Goal: Information Seeking & Learning: Learn about a topic

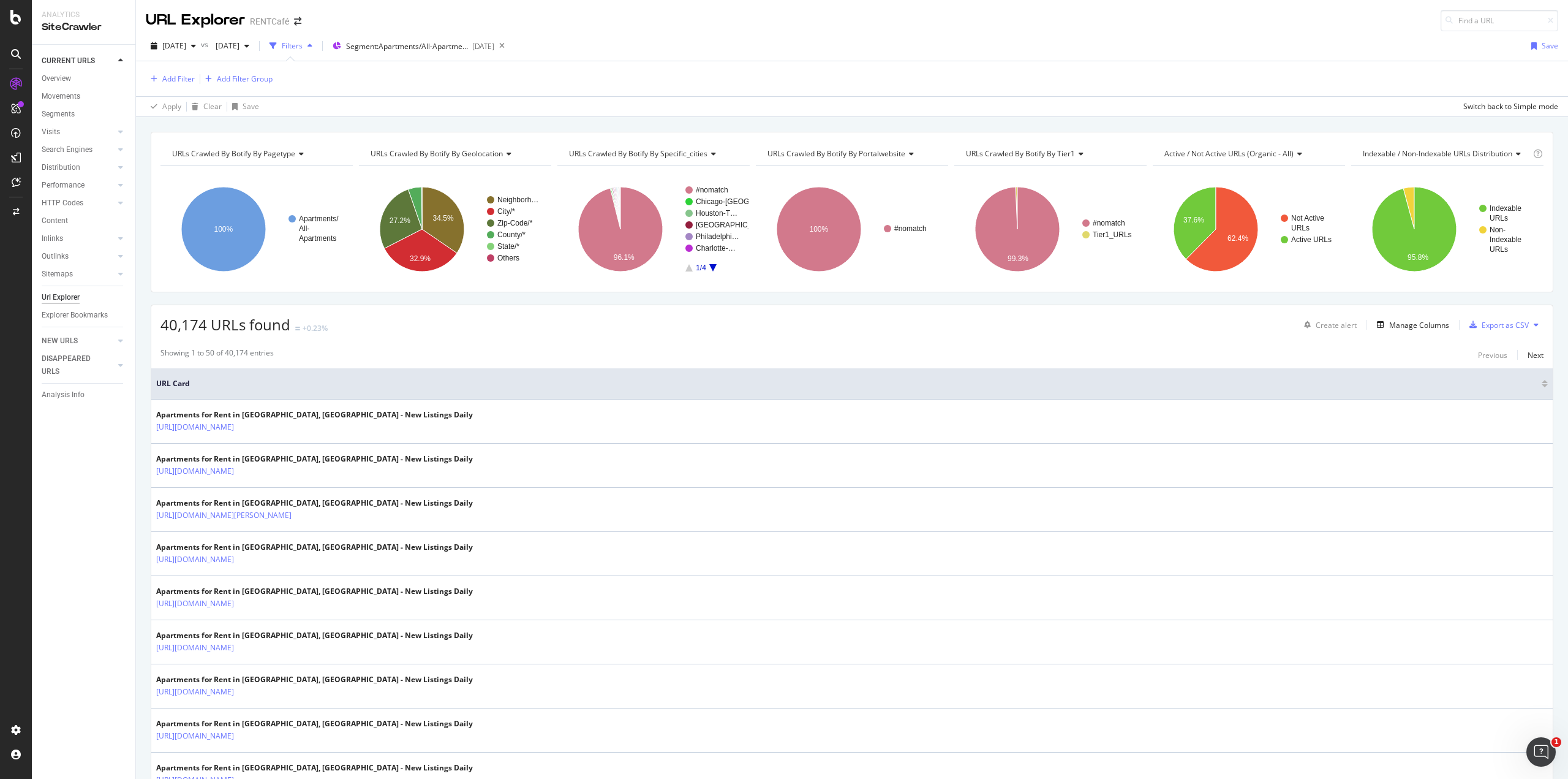
drag, startPoint x: 908, startPoint y: 648, endPoint x: 871, endPoint y: 393, distance: 257.7
click at [1478, 26] on input at bounding box center [1499, 20] width 117 height 21
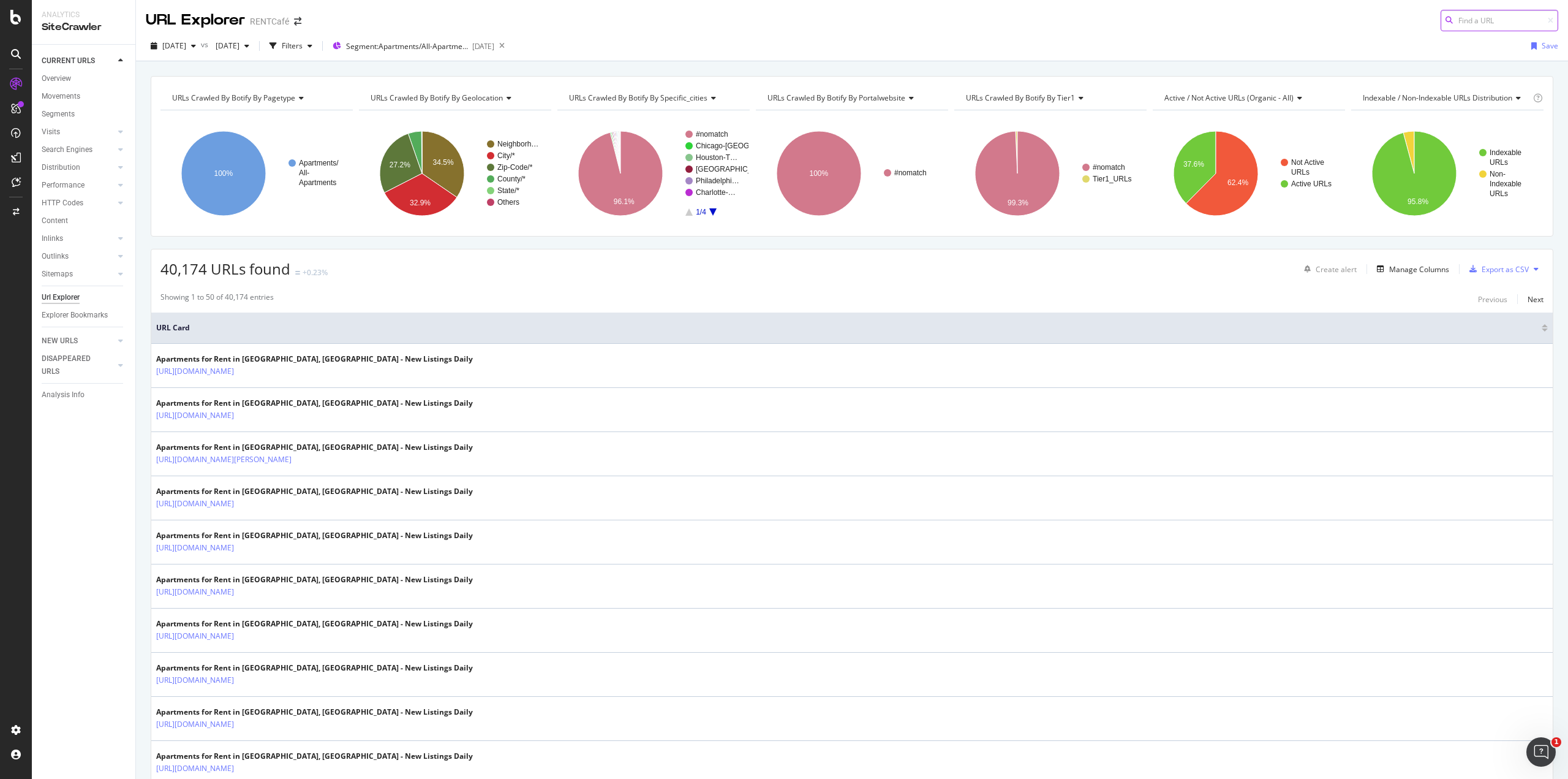
paste input "[URL][DOMAIN_NAME]"
type input "[URL][DOMAIN_NAME]"
click at [1390, 36] on span "[URL][DOMAIN_NAME]" at bounding box center [1349, 36] width 82 height 10
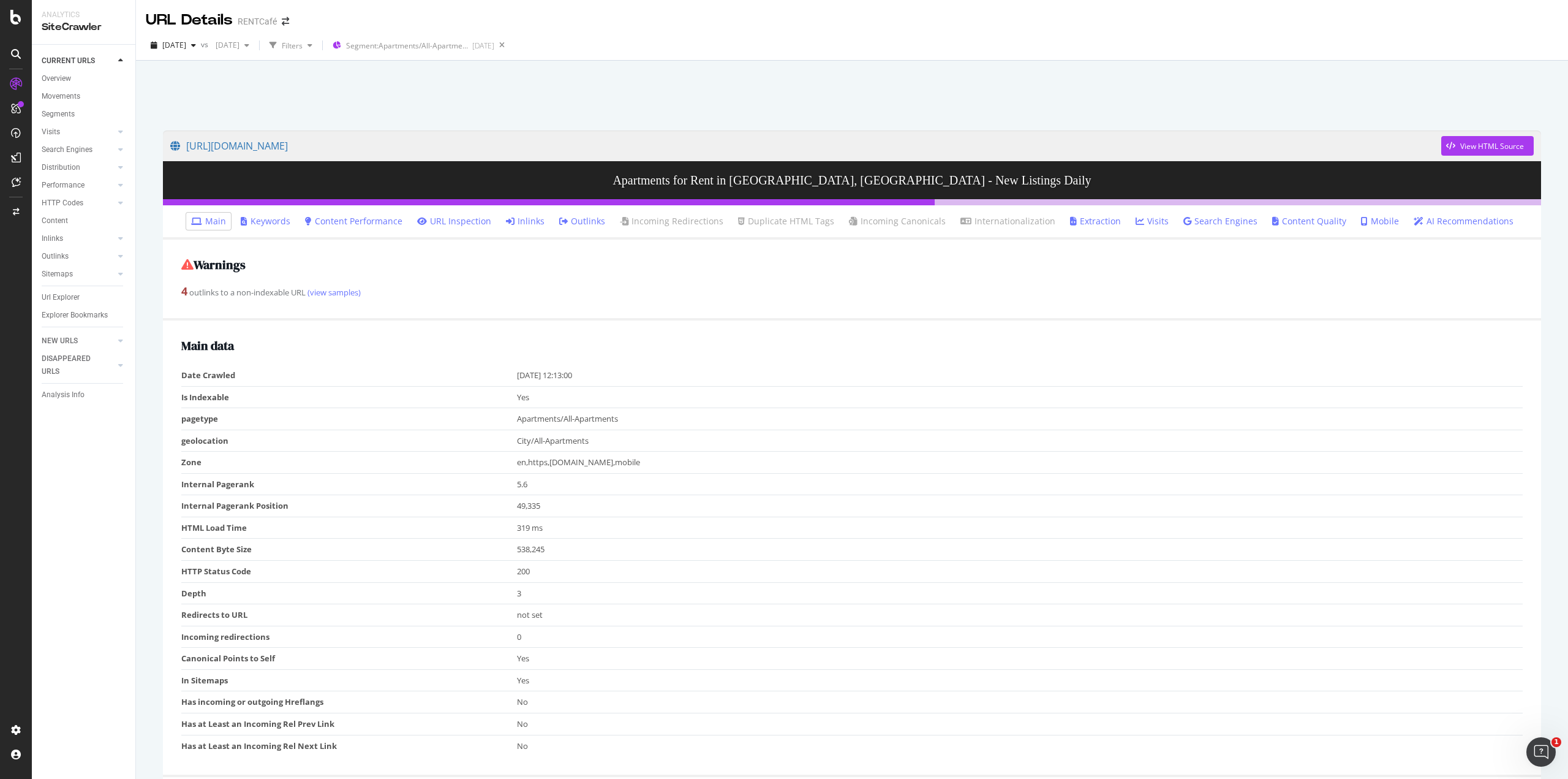
click at [1070, 216] on link "Extraction" at bounding box center [1095, 221] width 51 height 12
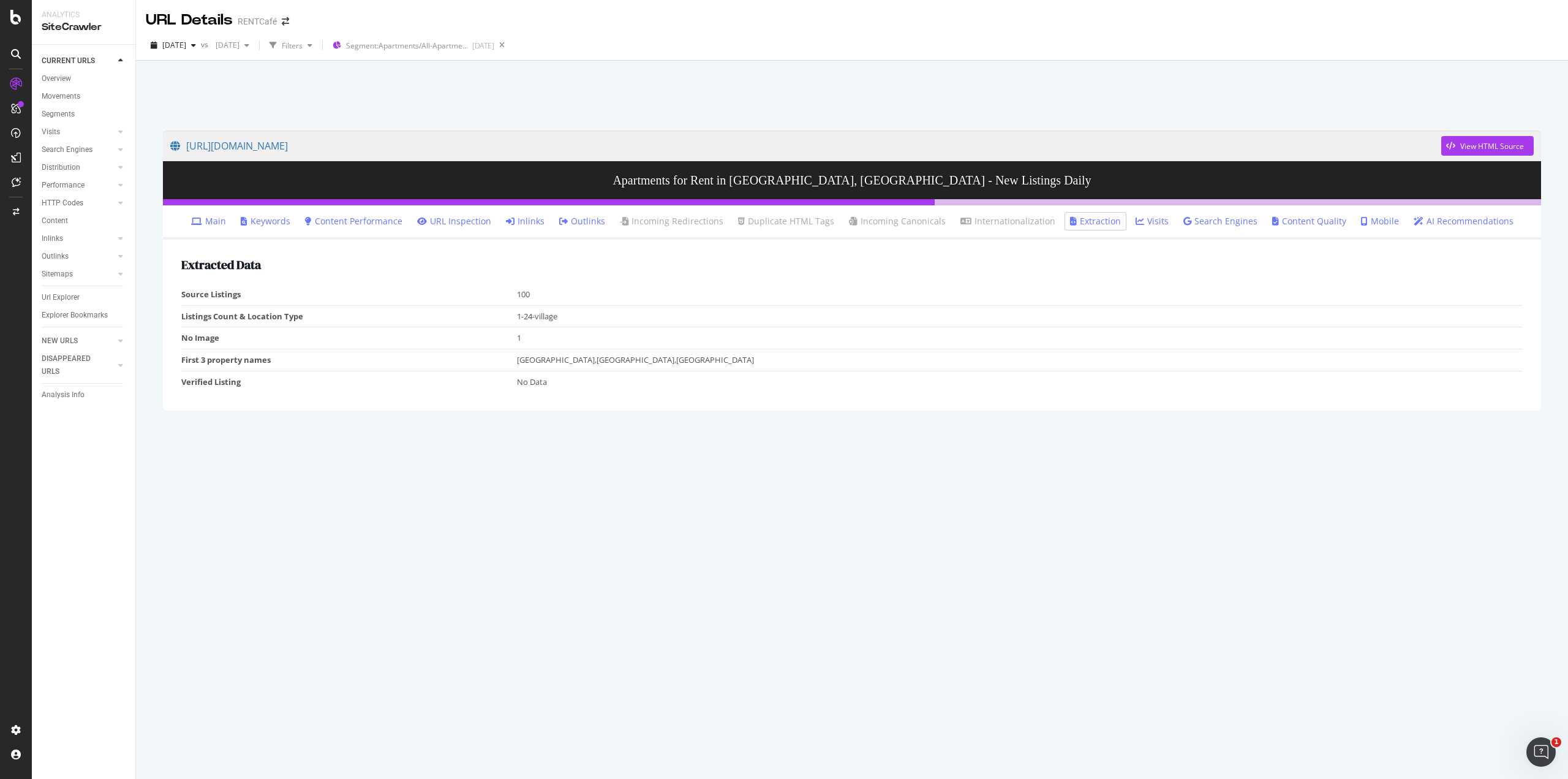
click at [467, 104] on div at bounding box center [851, 92] width 1402 height 52
click at [85, 344] on link "NEW URLS" at bounding box center [78, 341] width 73 height 13
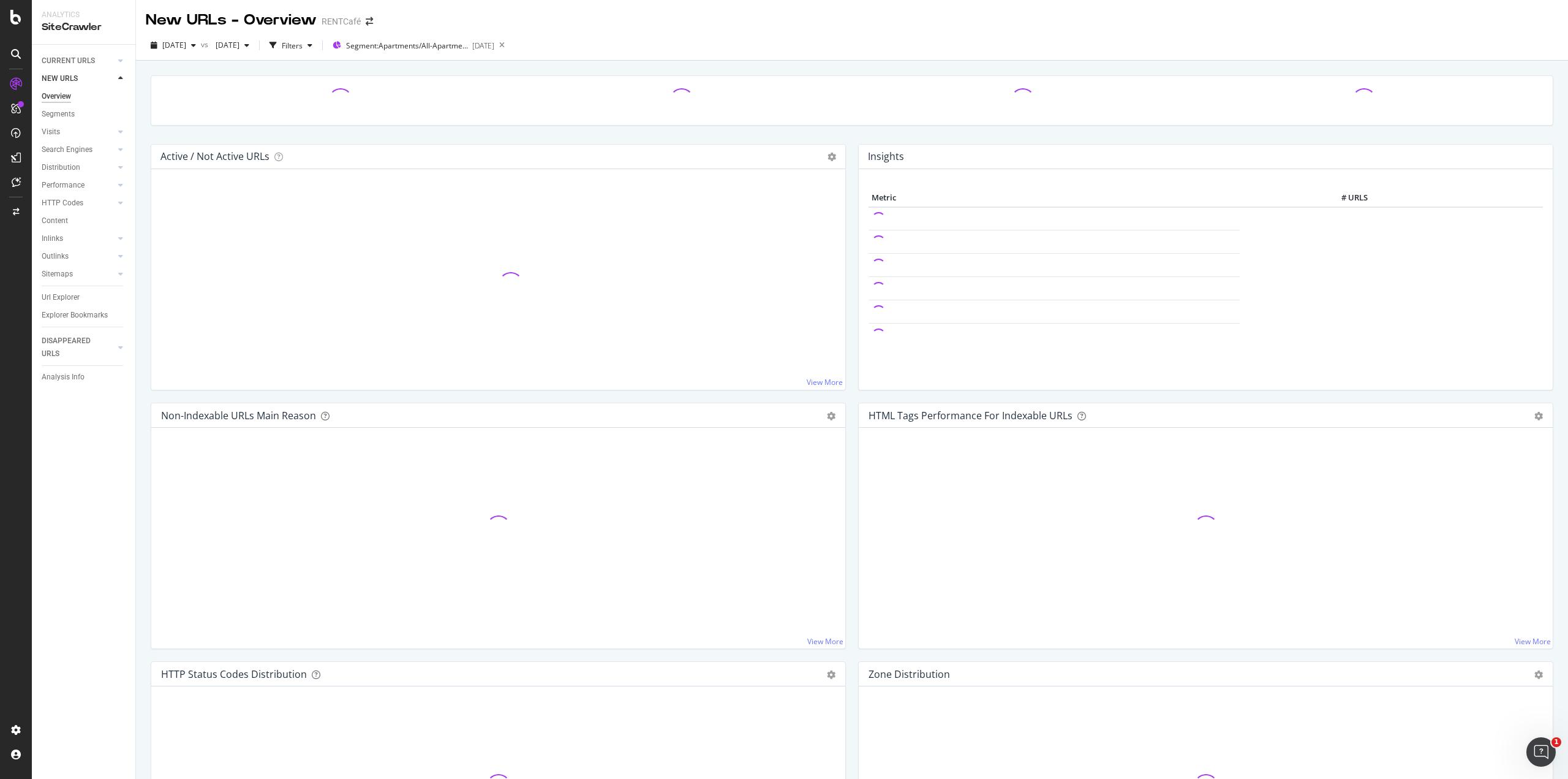
click at [56, 305] on div "Url Explorer" at bounding box center [89, 298] width 93 height 18
click at [57, 300] on div "Url Explorer" at bounding box center [60, 297] width 38 height 13
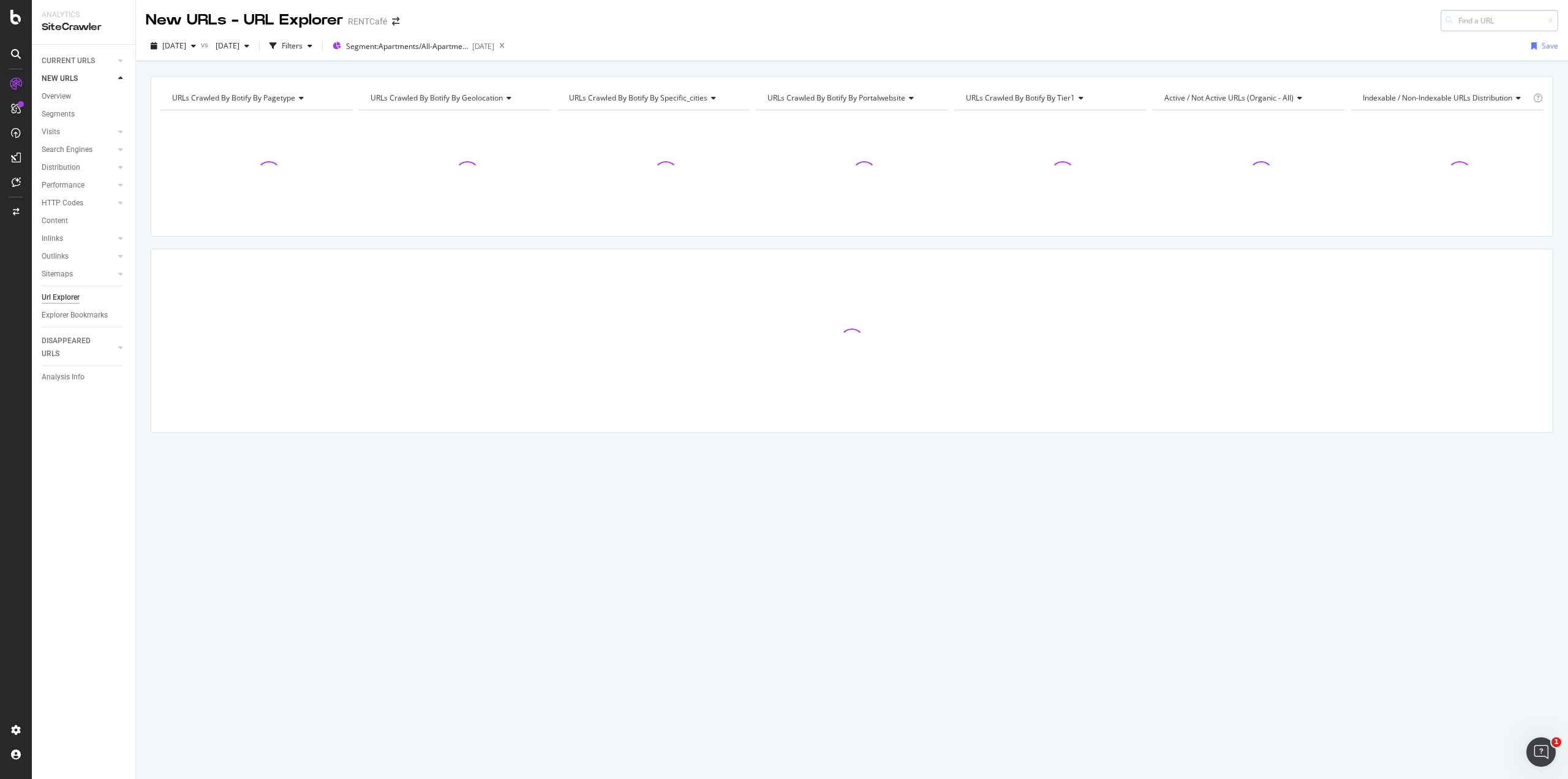
click at [1457, 19] on input at bounding box center [1499, 20] width 117 height 21
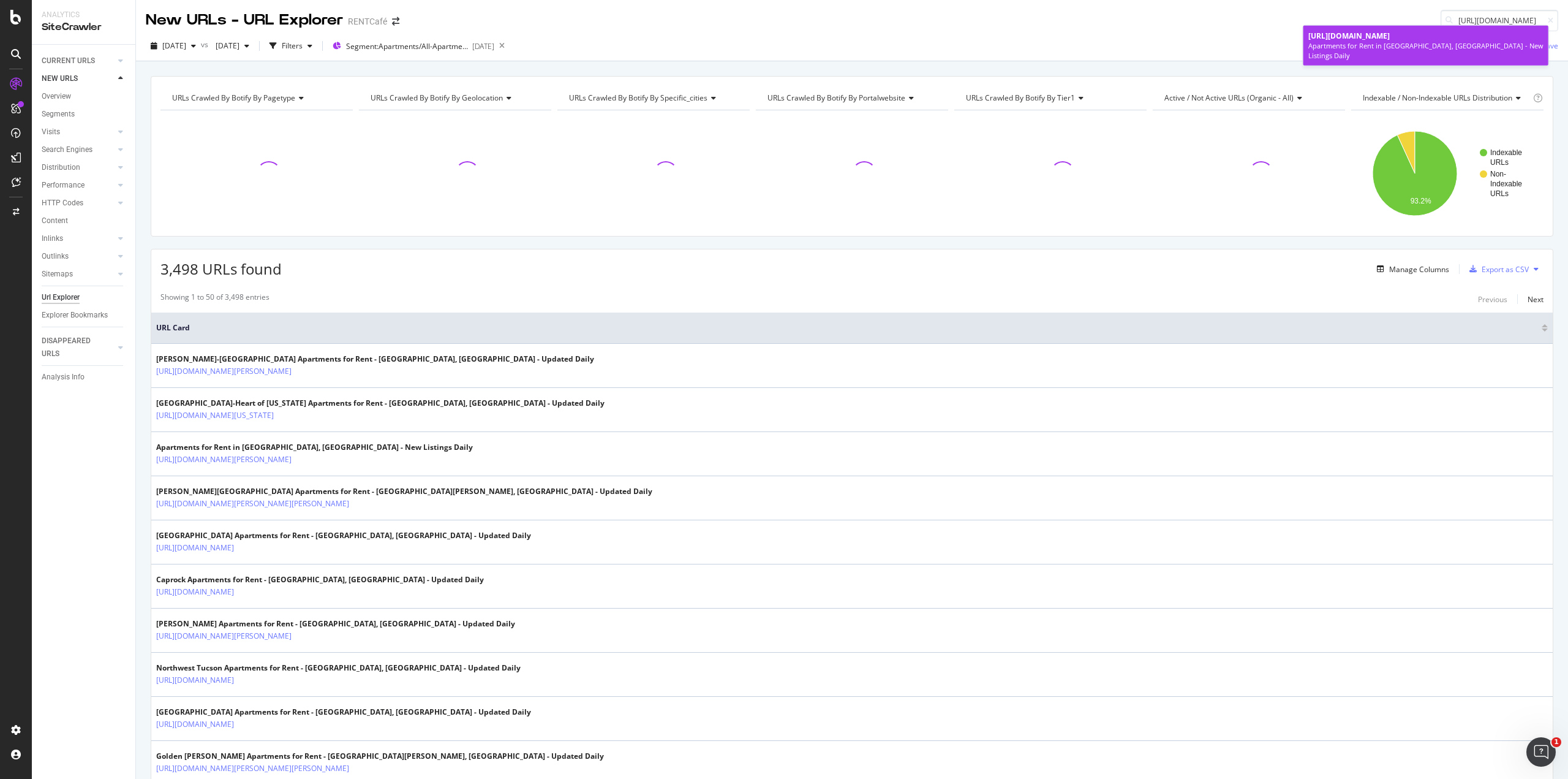
type input "[URL][DOMAIN_NAME]"
click at [1419, 41] on div "[URL][DOMAIN_NAME]" at bounding box center [1426, 36] width 235 height 10
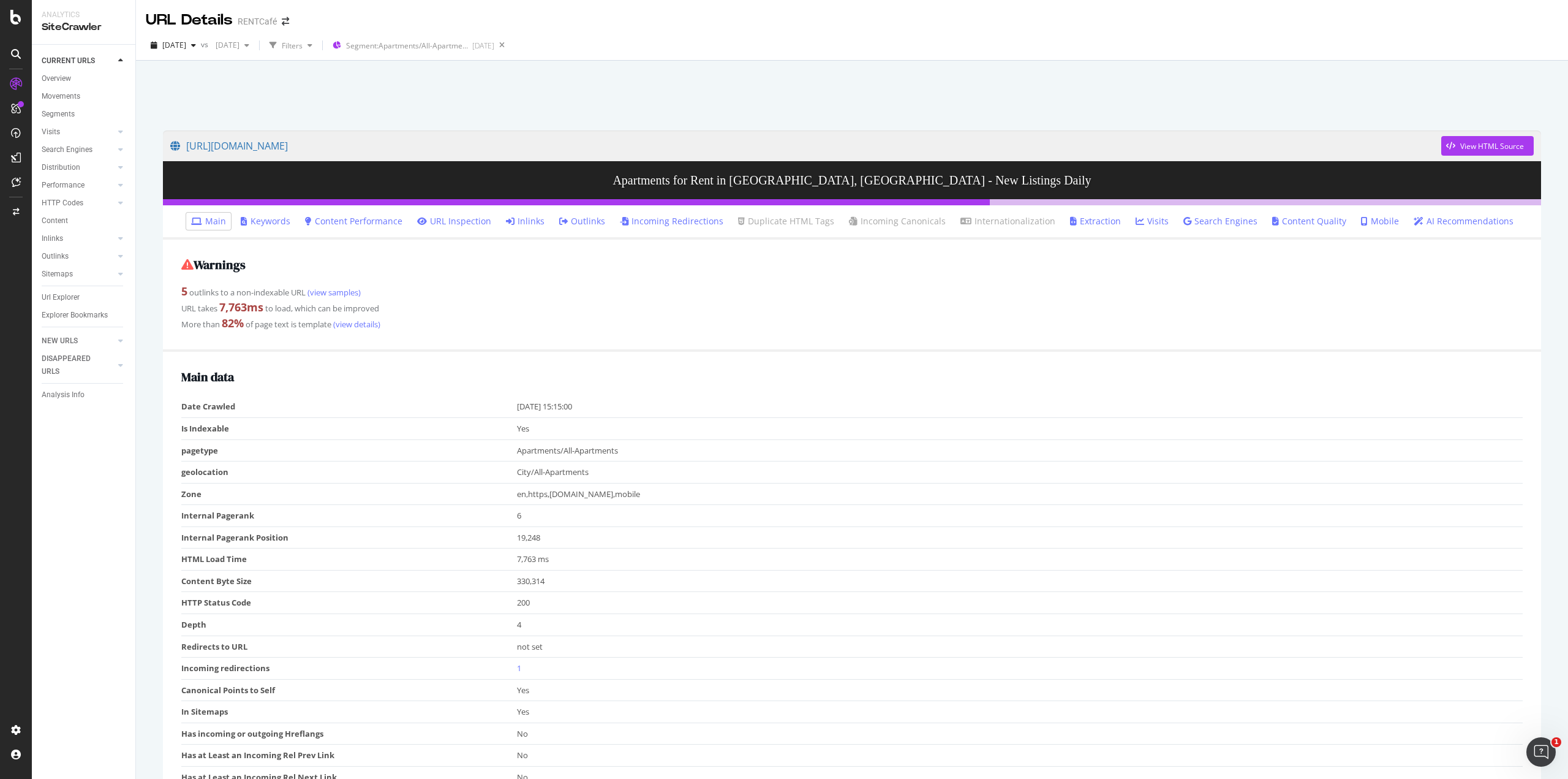
click at [1084, 223] on link "Extraction" at bounding box center [1095, 221] width 51 height 12
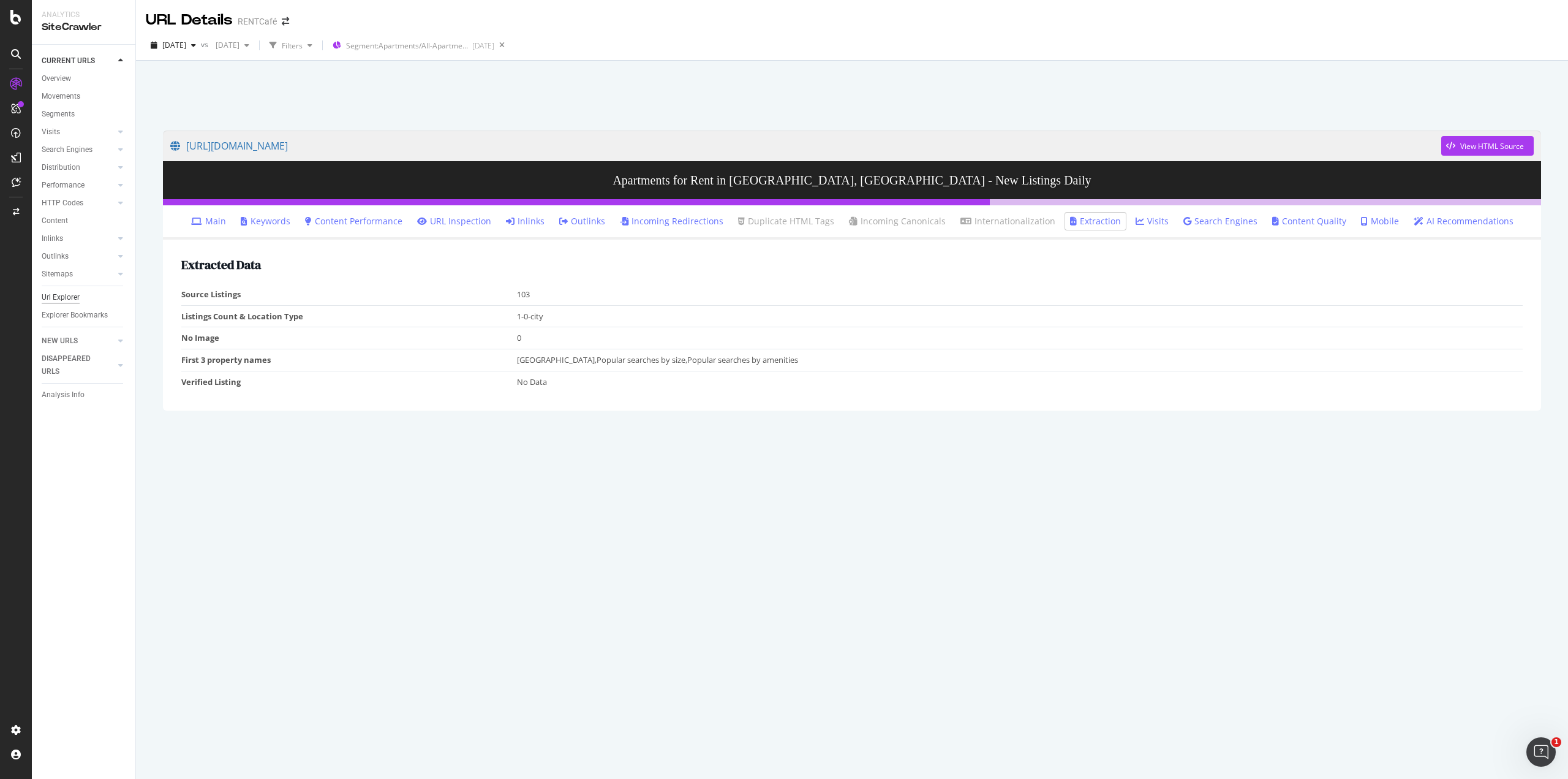
click at [75, 299] on div "Url Explorer" at bounding box center [60, 297] width 38 height 13
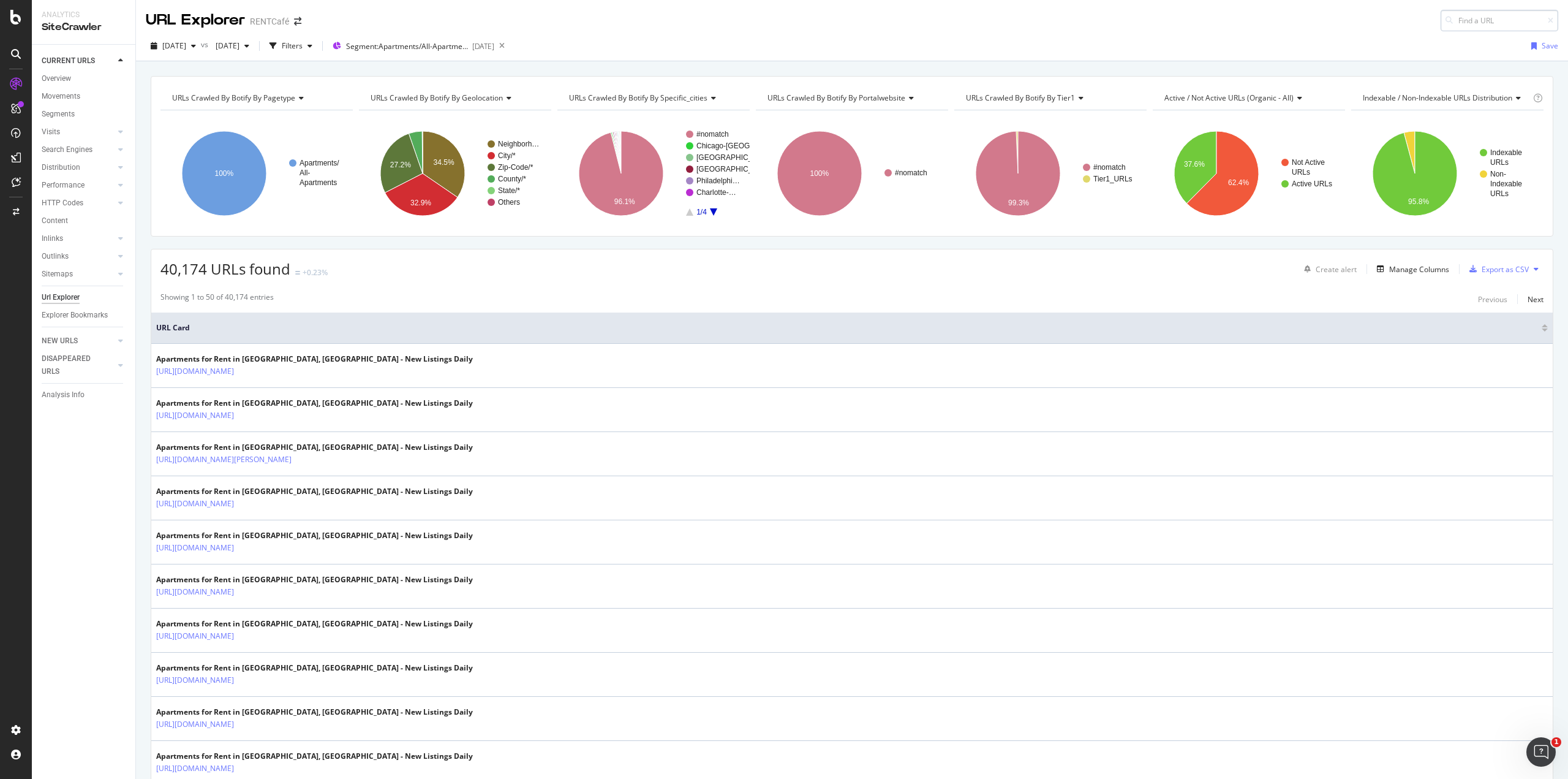
click at [1464, 20] on input at bounding box center [1499, 20] width 117 height 21
type input "ttps://[DOMAIN_NAME][URL]"
click at [1419, 41] on div "h ttps://[DOMAIN_NAME][URL]" at bounding box center [1426, 36] width 235 height 10
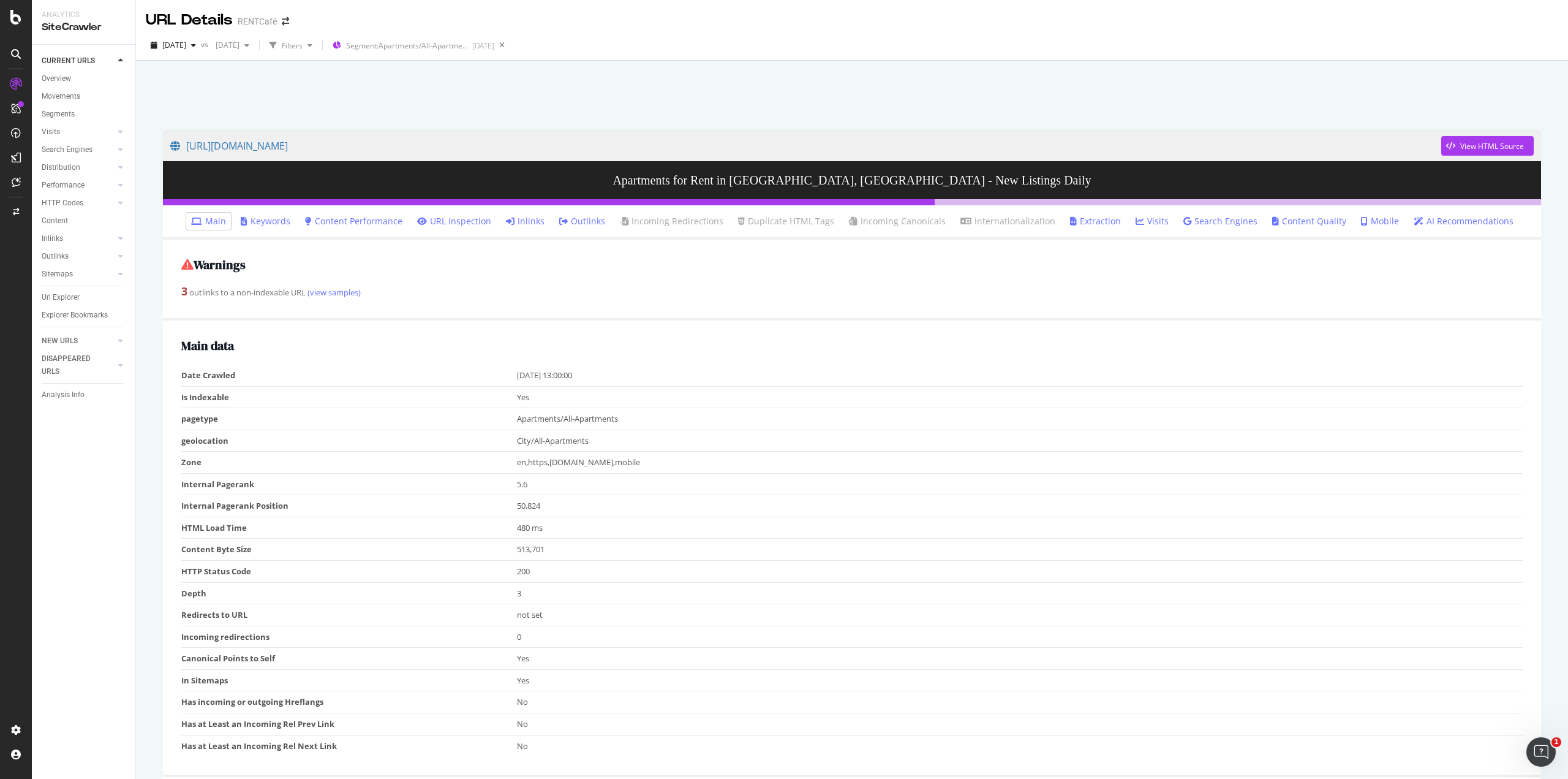
click at [1089, 220] on link "Extraction" at bounding box center [1095, 221] width 51 height 12
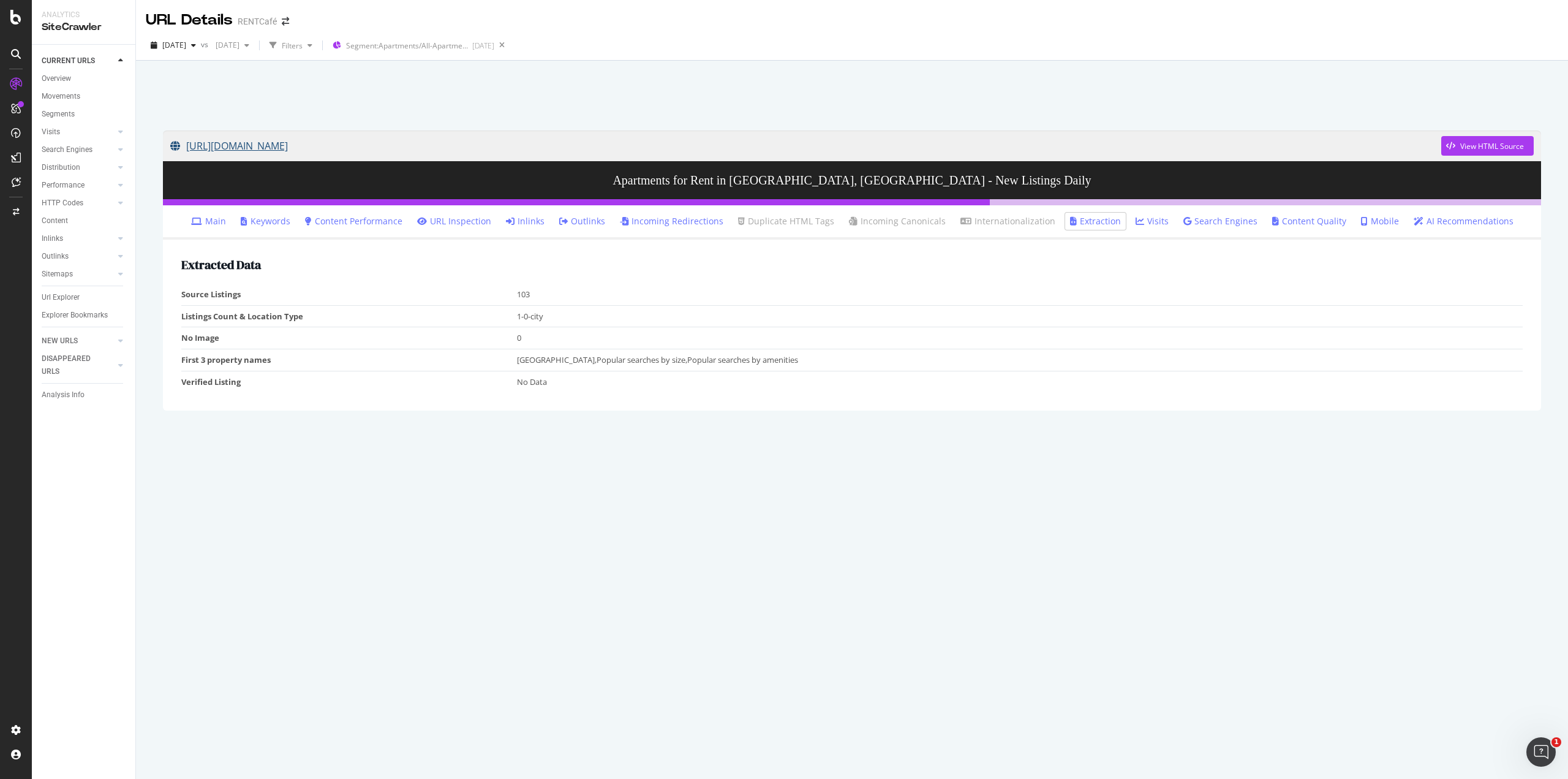
click at [506, 149] on link "[URL][DOMAIN_NAME]" at bounding box center [806, 146] width 1271 height 31
